Goal: Complete application form: Complete application form

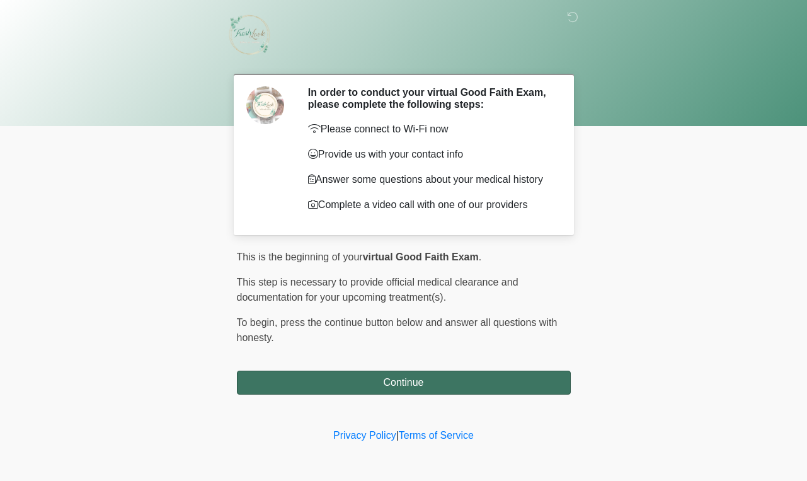
click at [391, 388] on button "Continue" at bounding box center [404, 382] width 334 height 24
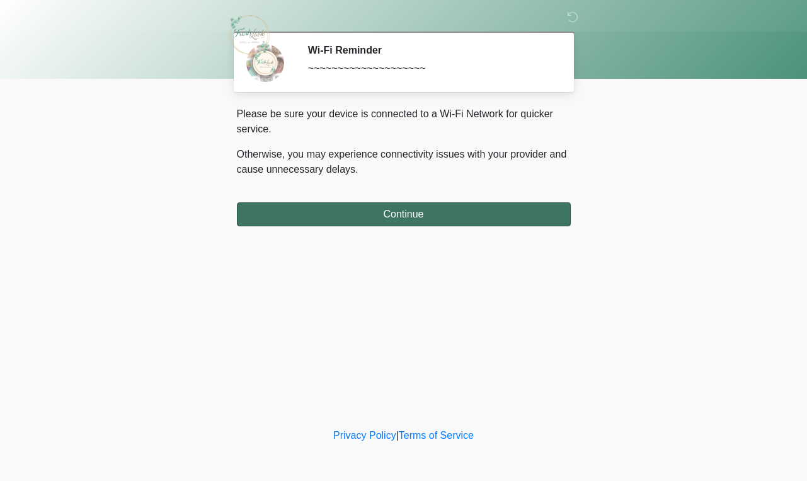
click at [413, 217] on button "Continue" at bounding box center [404, 214] width 334 height 24
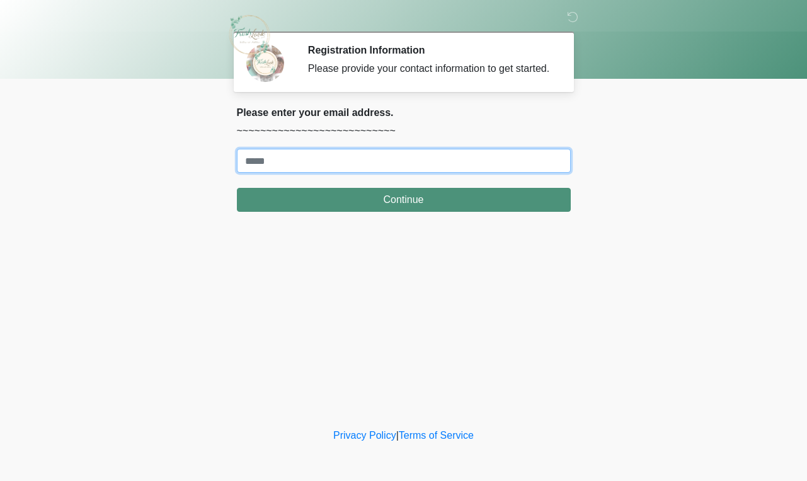
click at [360, 173] on input "Where should we email your treatment plan?" at bounding box center [404, 161] width 334 height 24
click at [277, 173] on input "**********" at bounding box center [404, 161] width 334 height 24
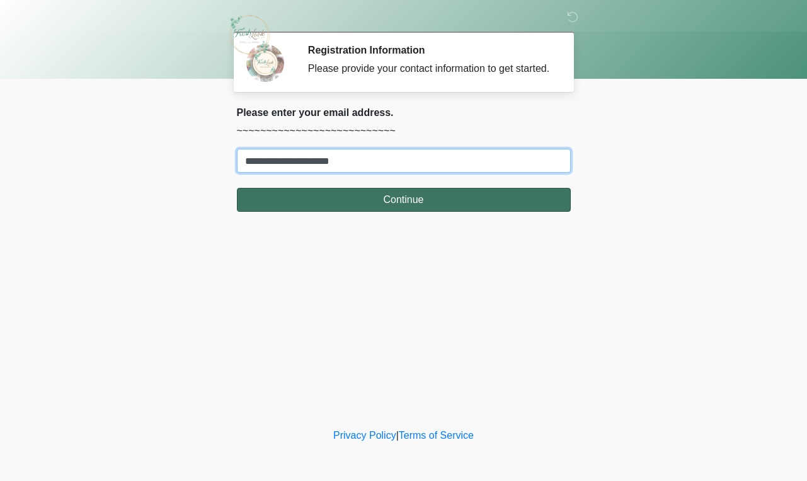
type input "**********"
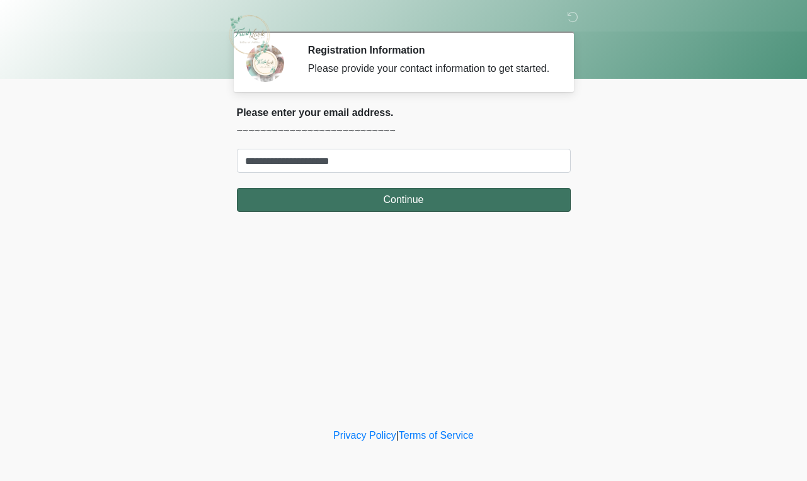
click at [343, 212] on button "Continue" at bounding box center [404, 200] width 334 height 24
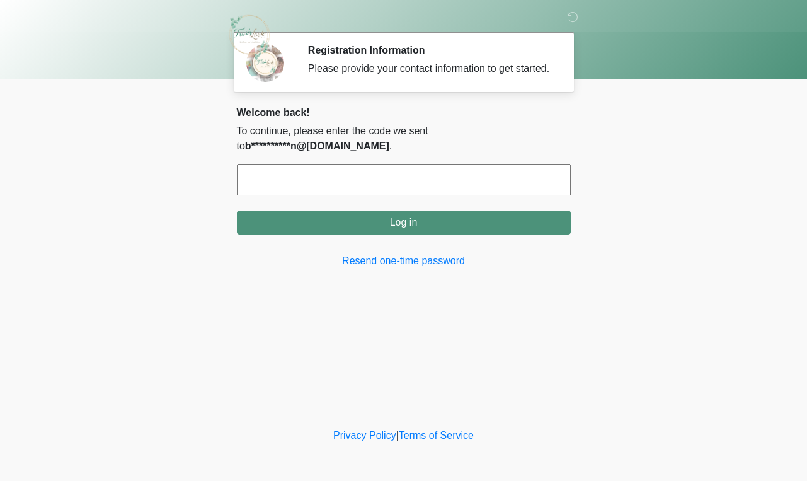
click at [331, 183] on input "text" at bounding box center [404, 180] width 334 height 32
type input "******"
click at [403, 219] on button "Log in" at bounding box center [404, 222] width 334 height 24
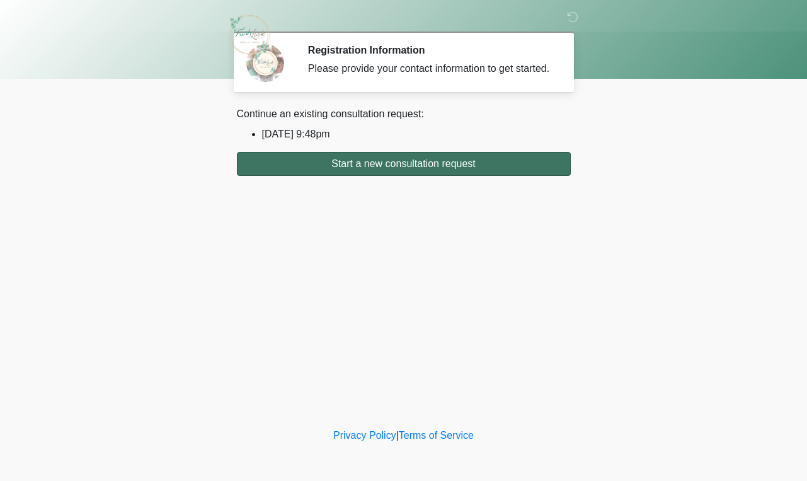
click at [381, 176] on button "Start a new consultation request" at bounding box center [404, 164] width 334 height 24
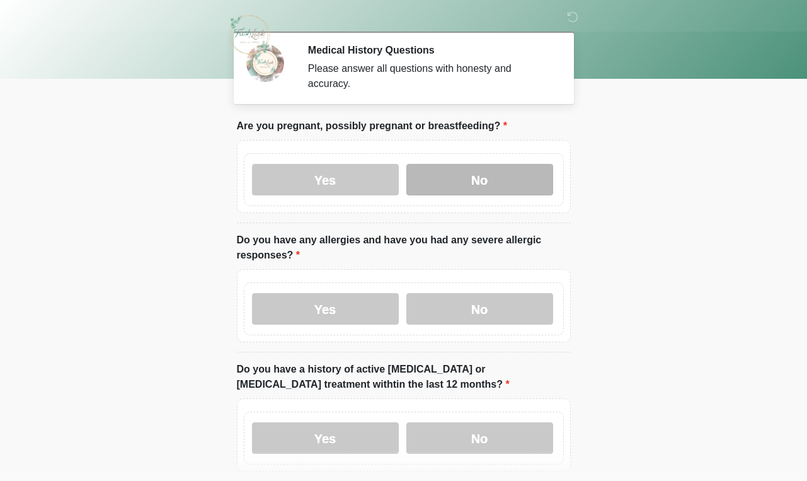
click at [466, 180] on label "No" at bounding box center [479, 180] width 147 height 32
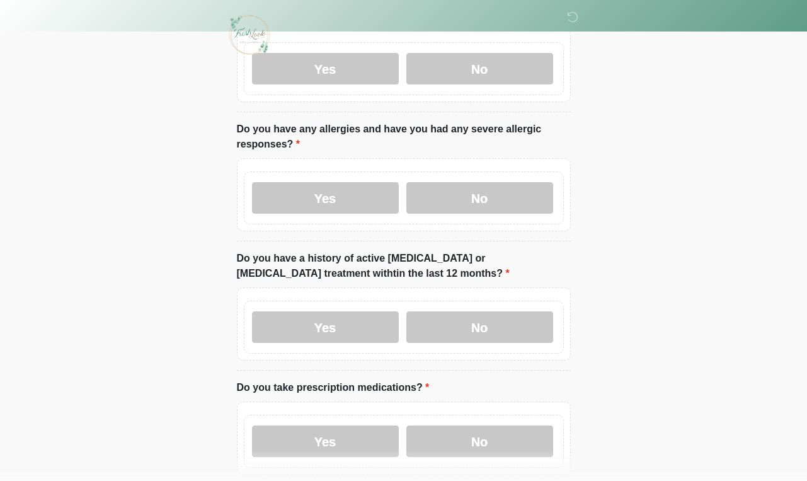
scroll to position [112, 0]
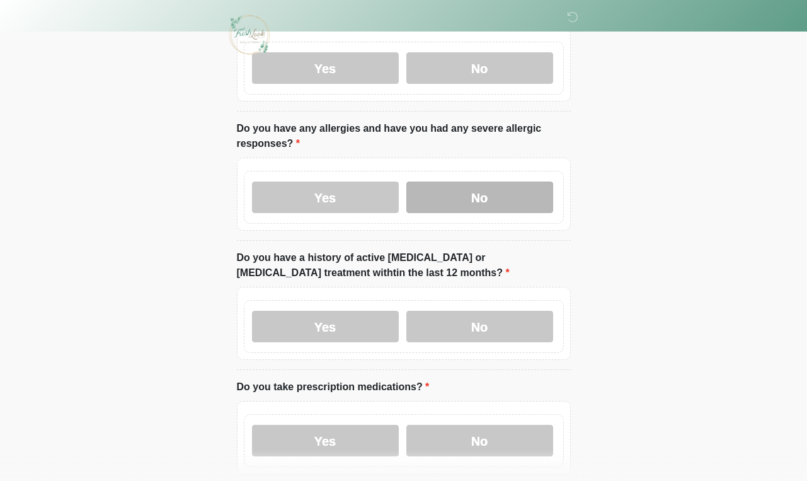
click at [468, 195] on label "No" at bounding box center [479, 197] width 147 height 32
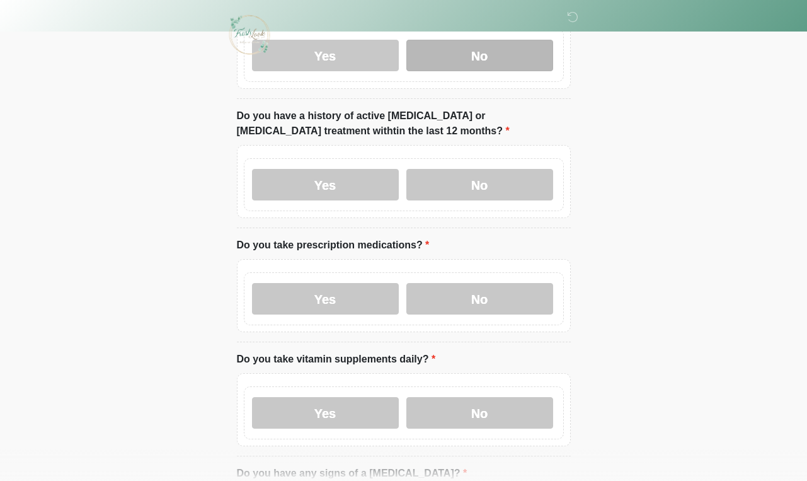
scroll to position [254, 0]
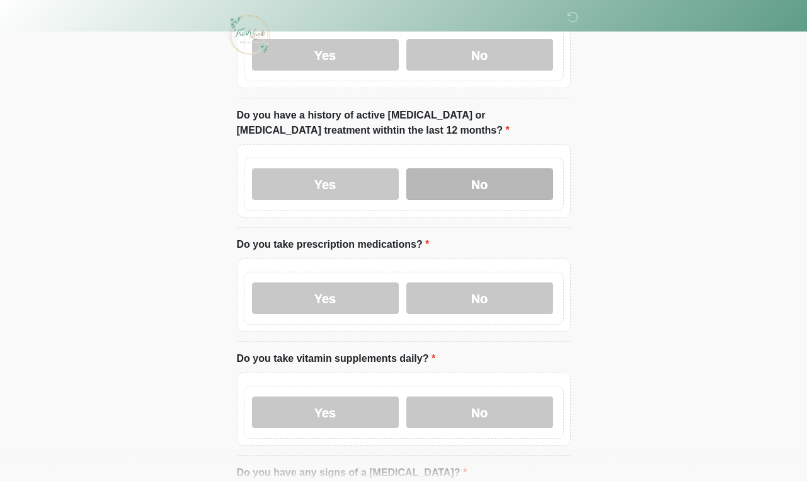
click at [473, 188] on label "No" at bounding box center [479, 184] width 147 height 32
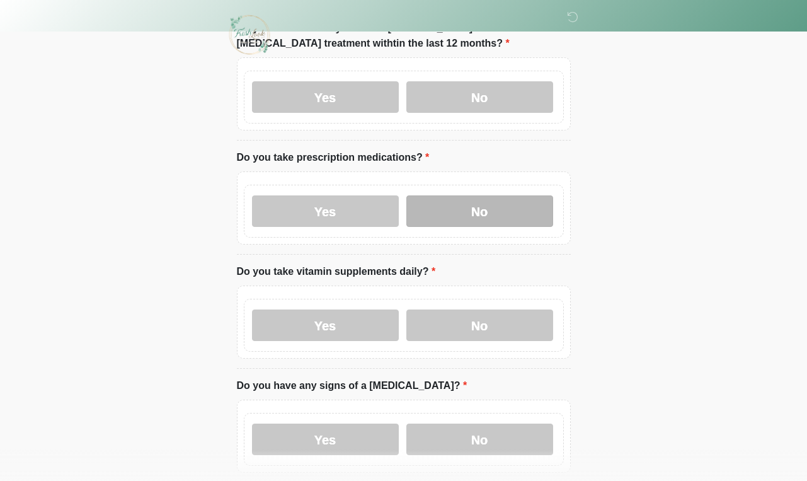
scroll to position [342, 0]
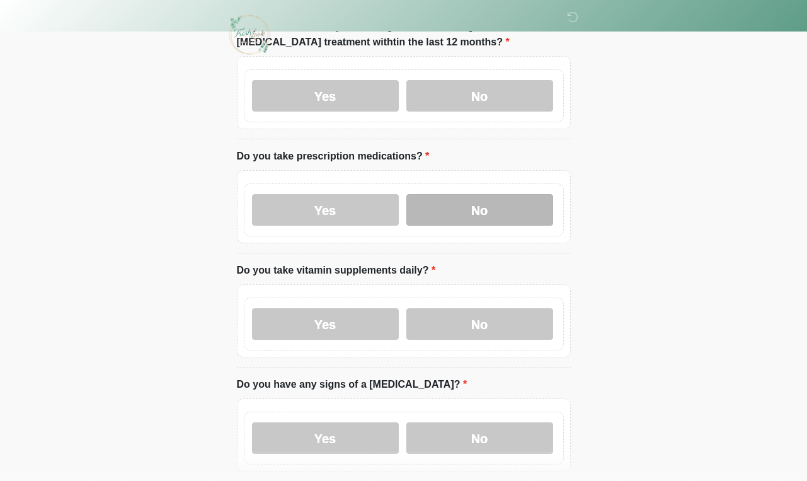
click at [459, 211] on label "No" at bounding box center [479, 210] width 147 height 32
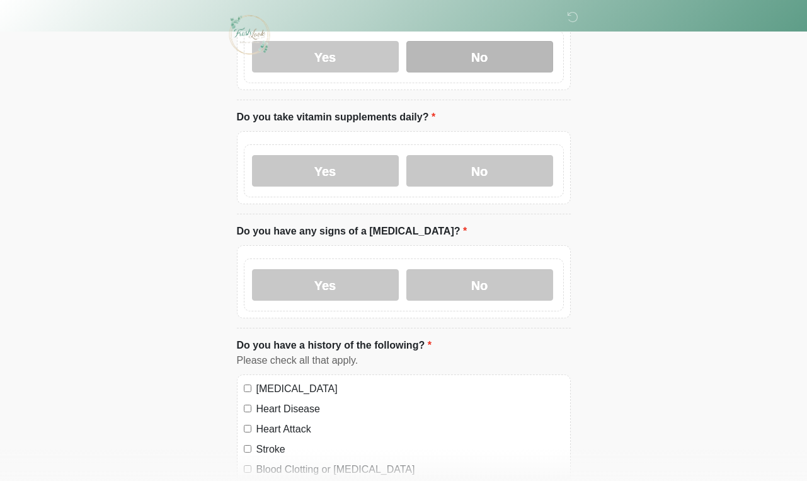
scroll to position [504, 0]
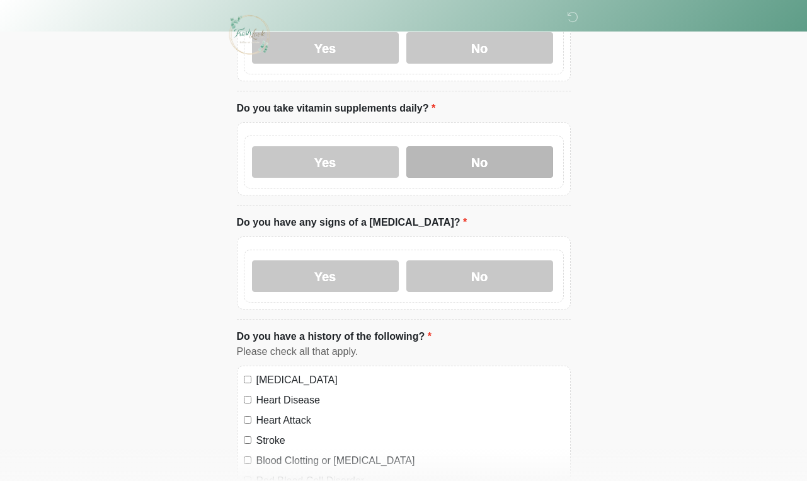
click at [471, 164] on label "No" at bounding box center [479, 162] width 147 height 32
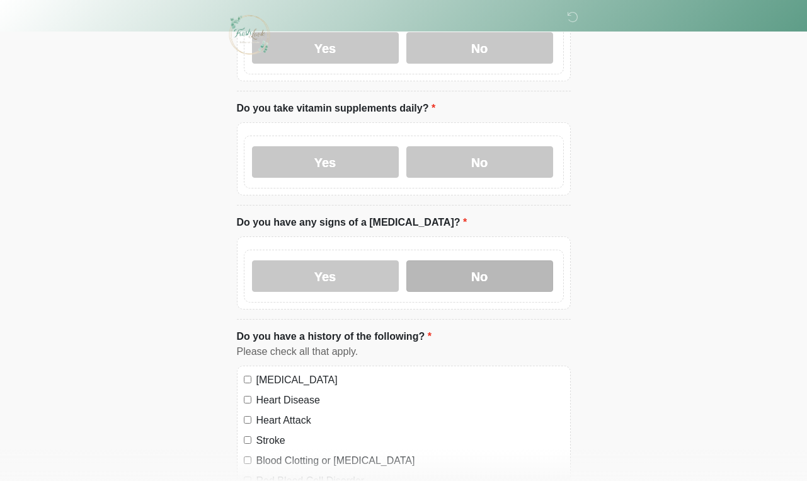
click at [486, 275] on label "No" at bounding box center [479, 276] width 147 height 32
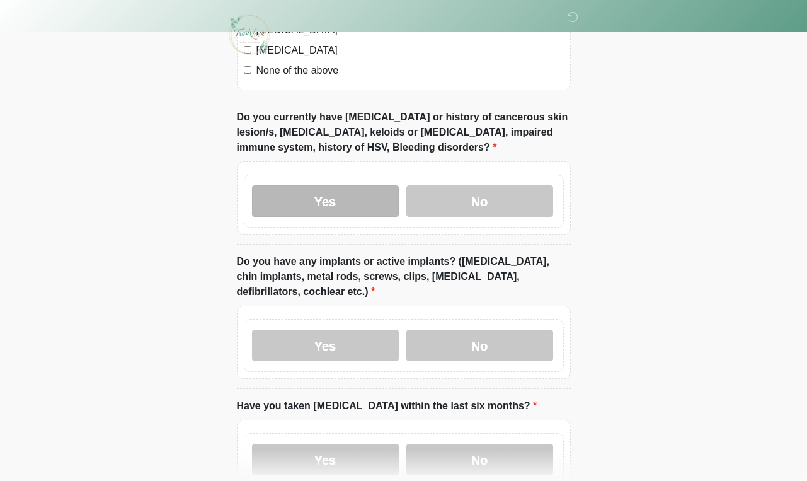
scroll to position [1036, 0]
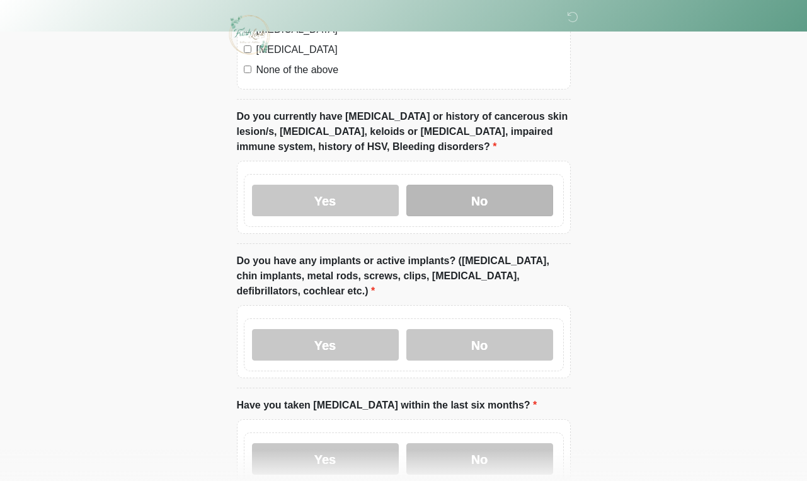
click at [464, 198] on label "No" at bounding box center [479, 201] width 147 height 32
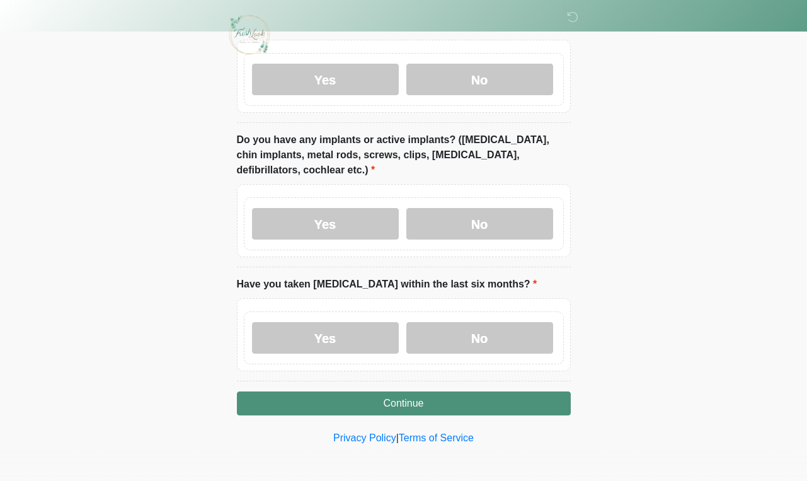
scroll to position [1156, 0]
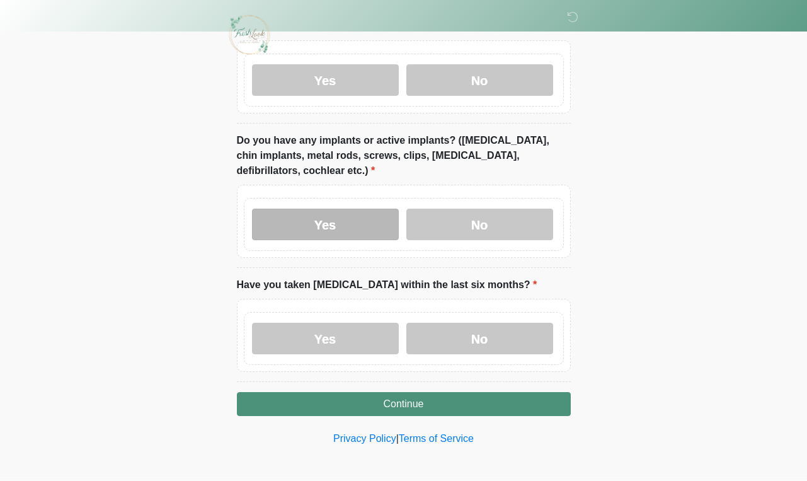
click at [339, 227] on label "Yes" at bounding box center [325, 225] width 147 height 32
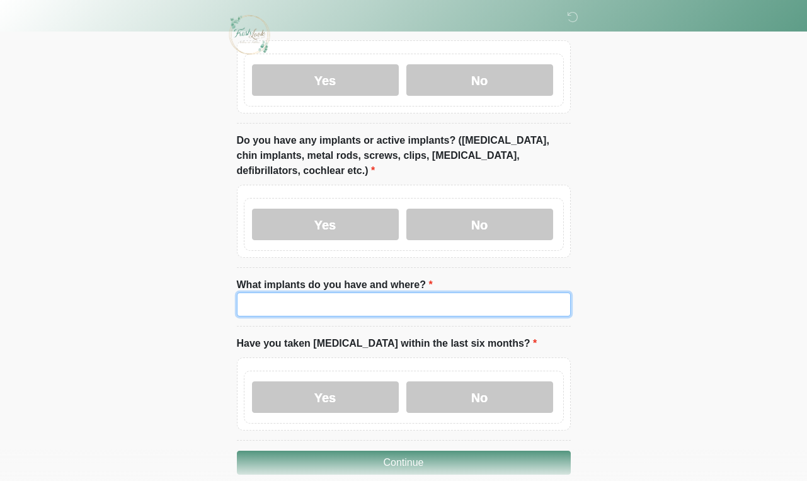
click at [345, 302] on input "What implants do you have and where?" at bounding box center [404, 304] width 334 height 24
type input "*"
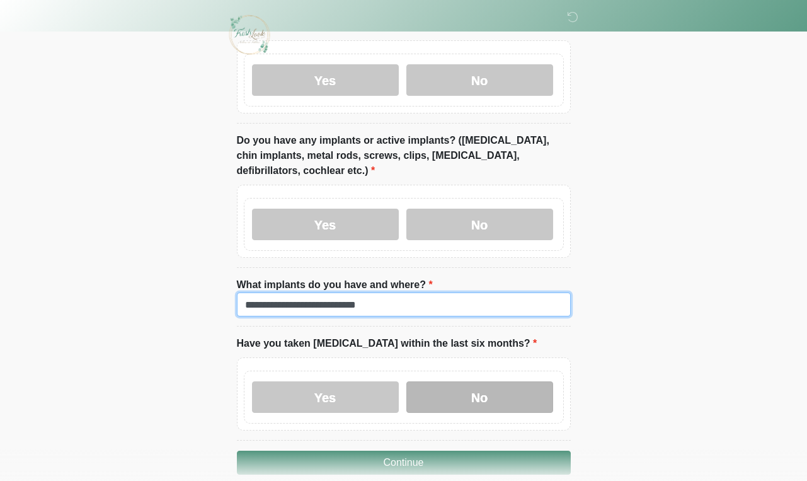
type input "**********"
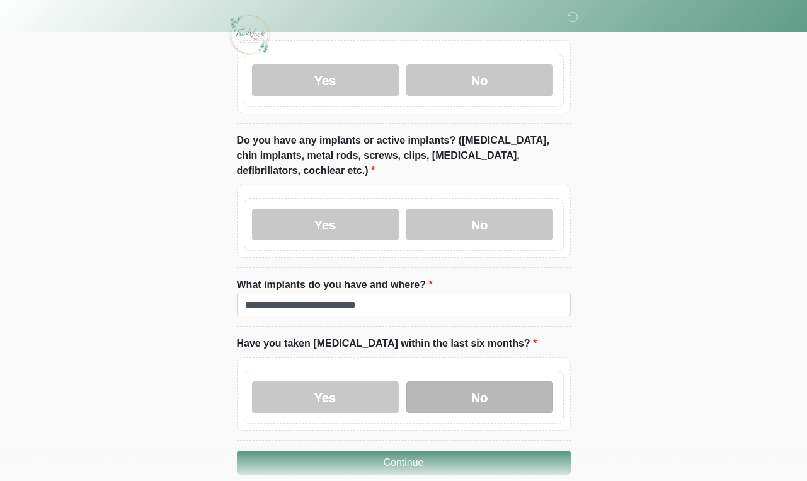
click at [444, 400] on label "No" at bounding box center [479, 397] width 147 height 32
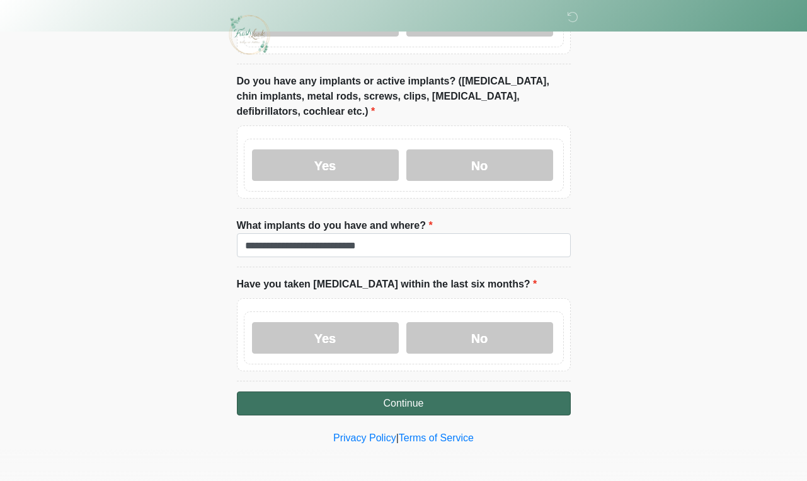
scroll to position [1215, 0]
click at [437, 401] on button "Continue" at bounding box center [404, 404] width 334 height 24
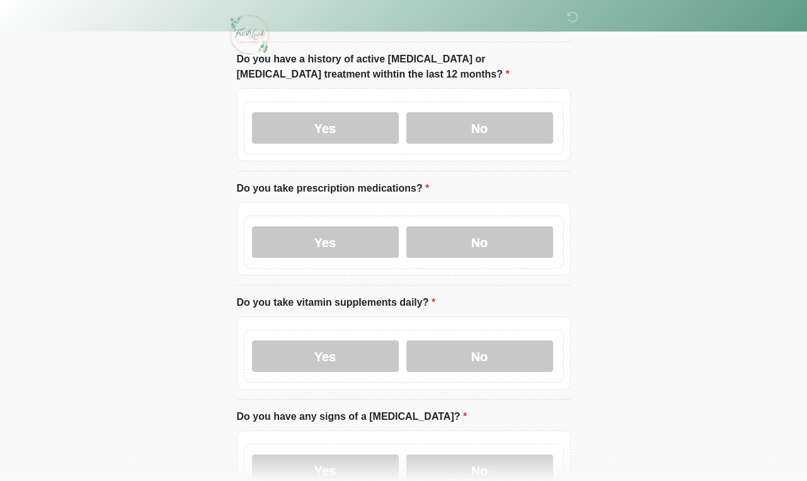
scroll to position [0, 0]
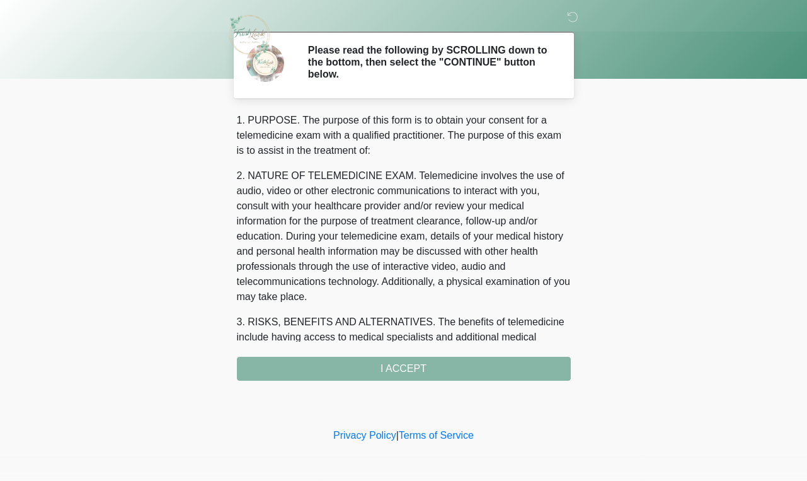
click at [416, 369] on div "1. PURPOSE. The purpose of this form is to obtain your consent for a telemedici…" at bounding box center [404, 247] width 334 height 268
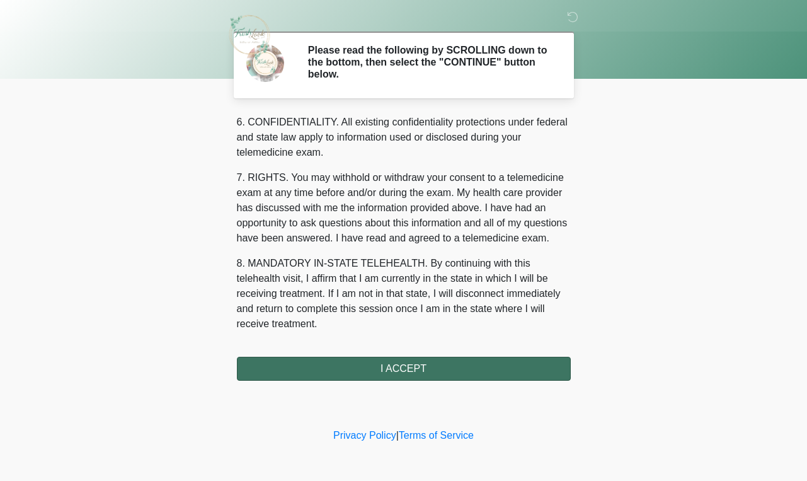
click at [398, 376] on button "I ACCEPT" at bounding box center [404, 369] width 334 height 24
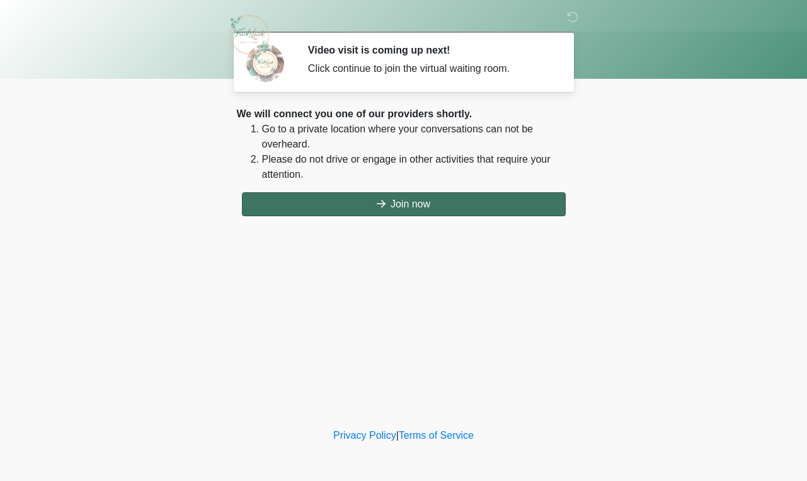
click at [409, 209] on button "Join now" at bounding box center [404, 204] width 324 height 24
